Goal: Communication & Community: Answer question/provide support

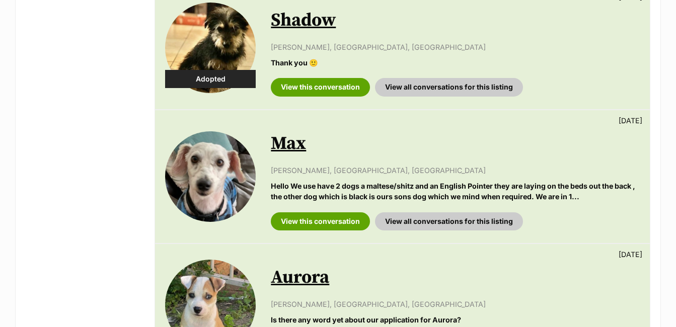
scroll to position [794, 0]
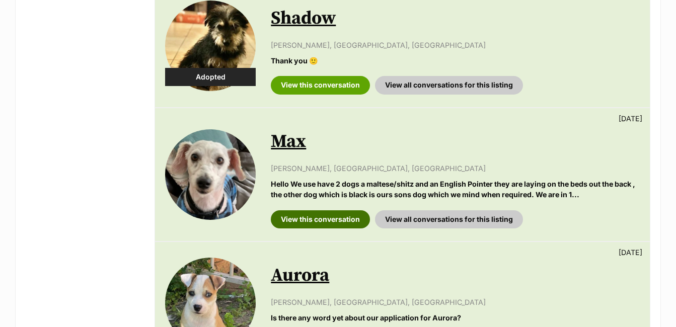
click at [345, 210] on link "View this conversation" at bounding box center [320, 219] width 99 height 18
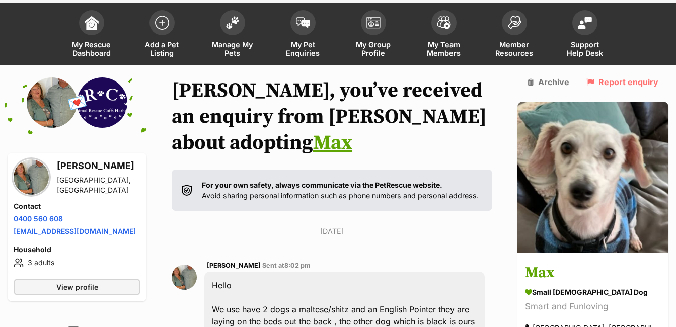
click at [67, 106] on img at bounding box center [52, 102] width 50 height 50
click at [30, 177] on img at bounding box center [31, 176] width 35 height 35
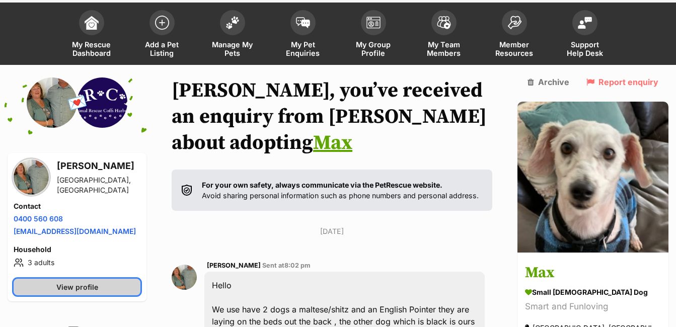
click at [95, 287] on span "View profile" at bounding box center [77, 287] width 42 height 11
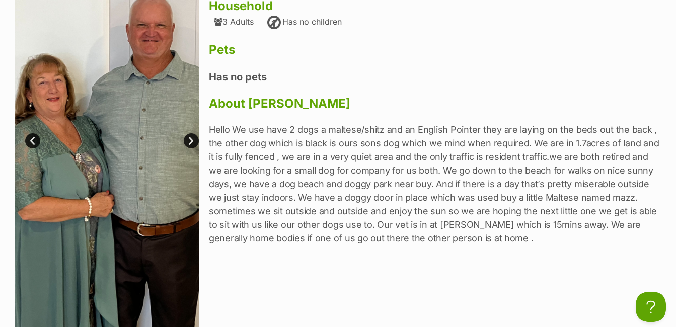
scroll to position [201, 0]
click at [191, 142] on link "Next" at bounding box center [191, 141] width 15 height 15
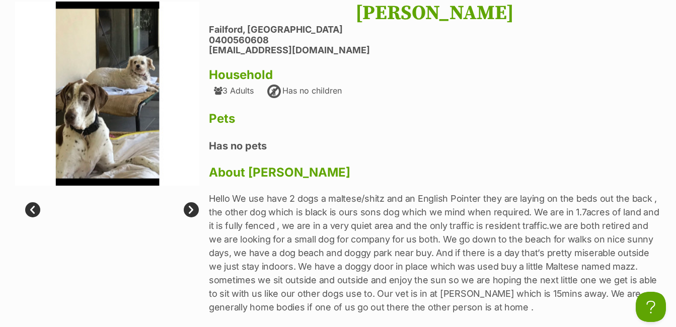
scroll to position [128, 0]
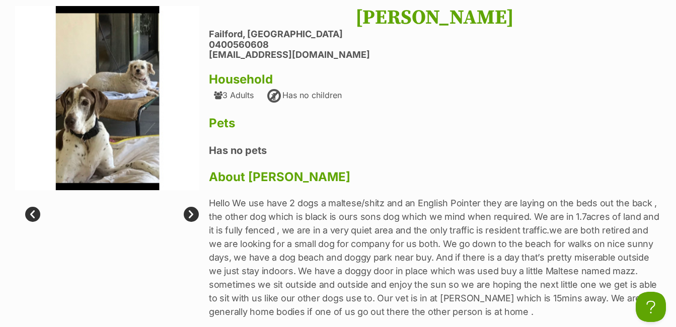
click at [191, 218] on link "Next" at bounding box center [191, 214] width 15 height 15
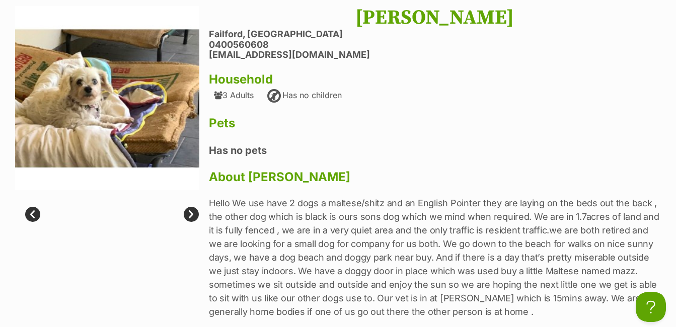
click at [191, 218] on link "Next" at bounding box center [191, 214] width 15 height 15
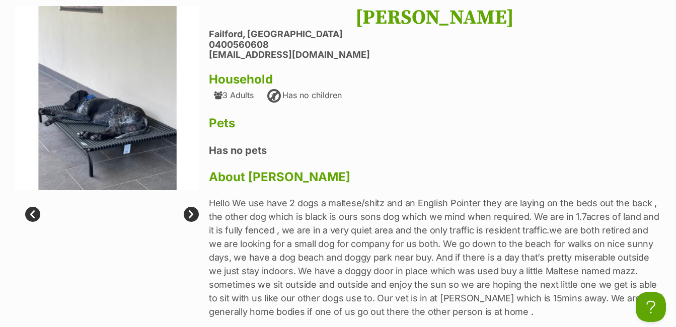
click at [191, 218] on link "Next" at bounding box center [191, 214] width 15 height 15
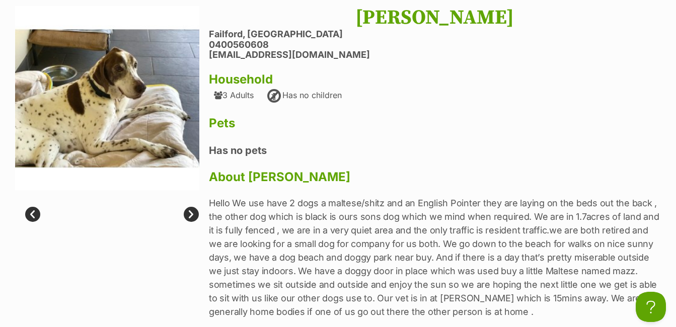
click at [191, 218] on link "Next" at bounding box center [191, 214] width 15 height 15
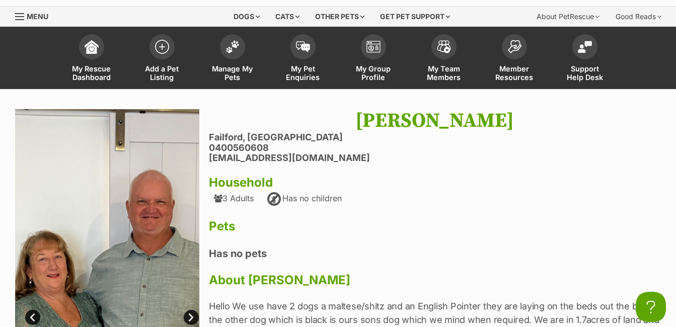
scroll to position [0, 0]
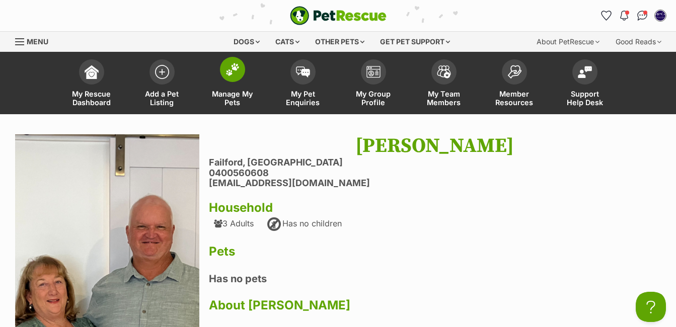
click at [232, 76] on span at bounding box center [232, 69] width 25 height 25
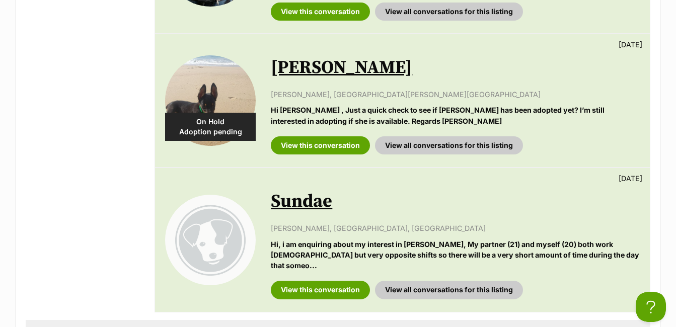
scroll to position [1280, 0]
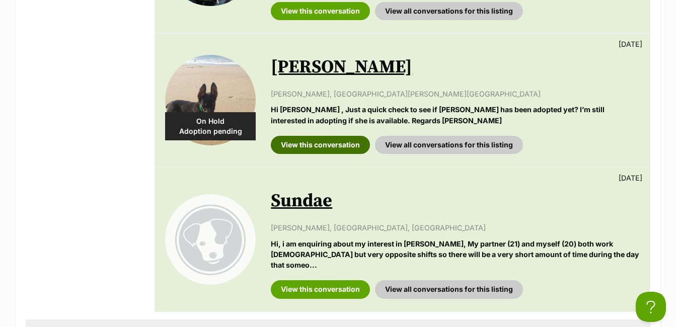
click at [320, 136] on link "View this conversation" at bounding box center [320, 145] width 99 height 18
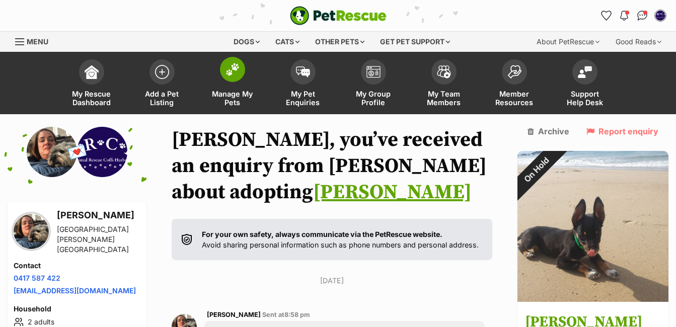
click at [236, 80] on span at bounding box center [232, 69] width 25 height 25
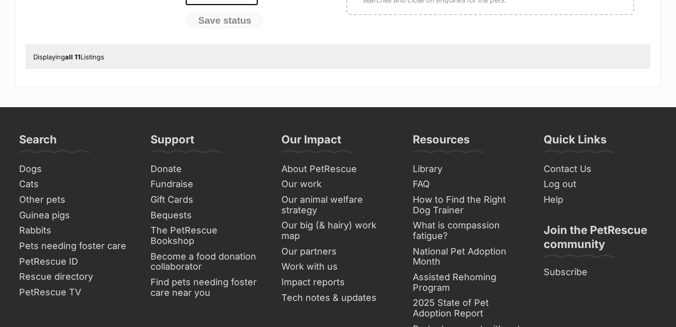
scroll to position [714, 0]
